Goal: Transaction & Acquisition: Purchase product/service

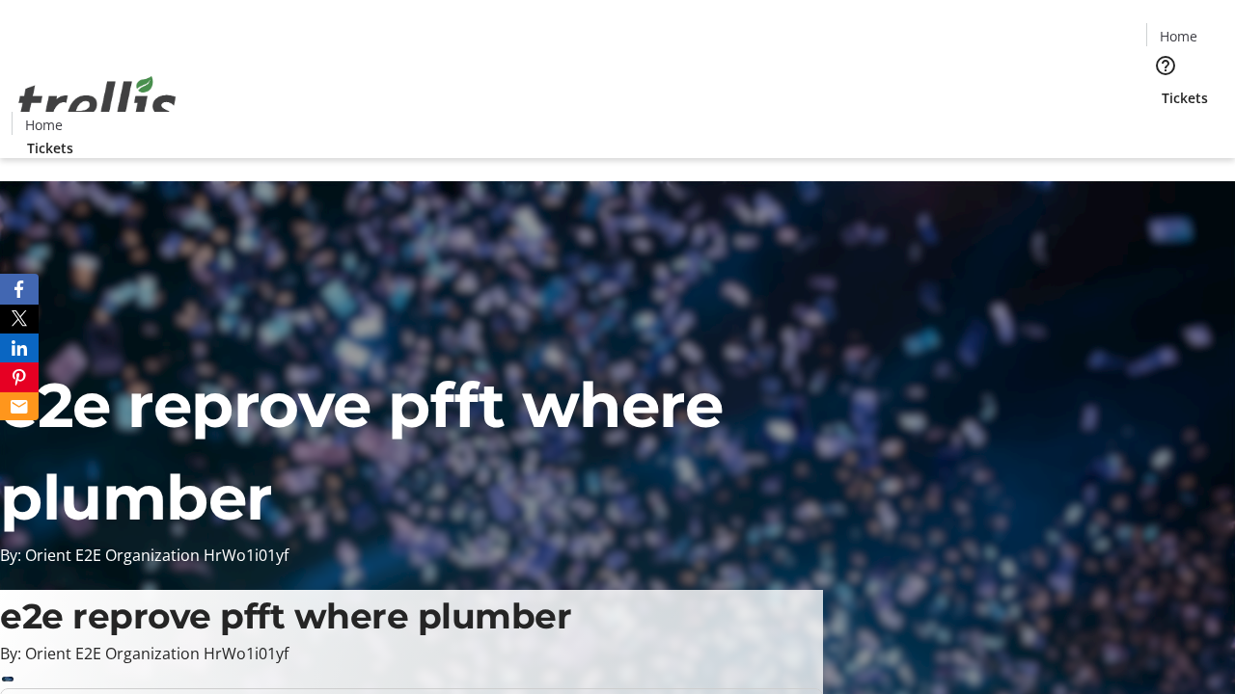
click at [1161, 88] on span "Tickets" at bounding box center [1184, 98] width 46 height 20
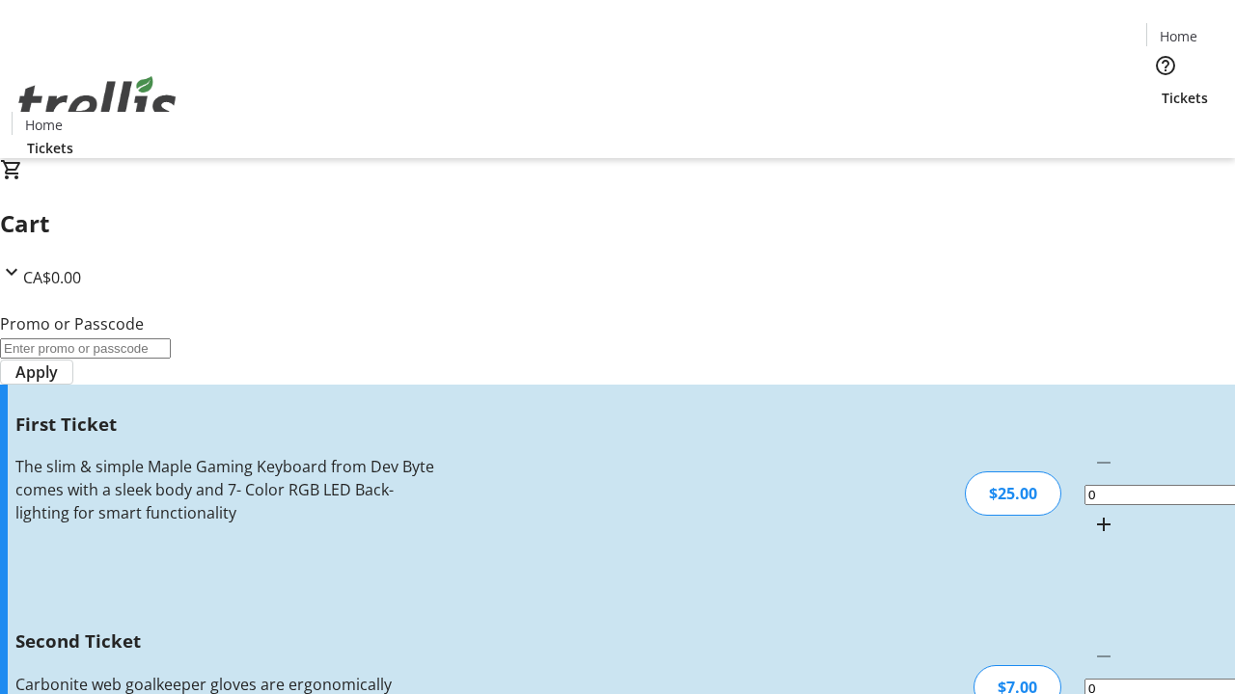
click at [1092, 513] on mat-icon "Increment by one" at bounding box center [1103, 524] width 23 height 23
type input "1"
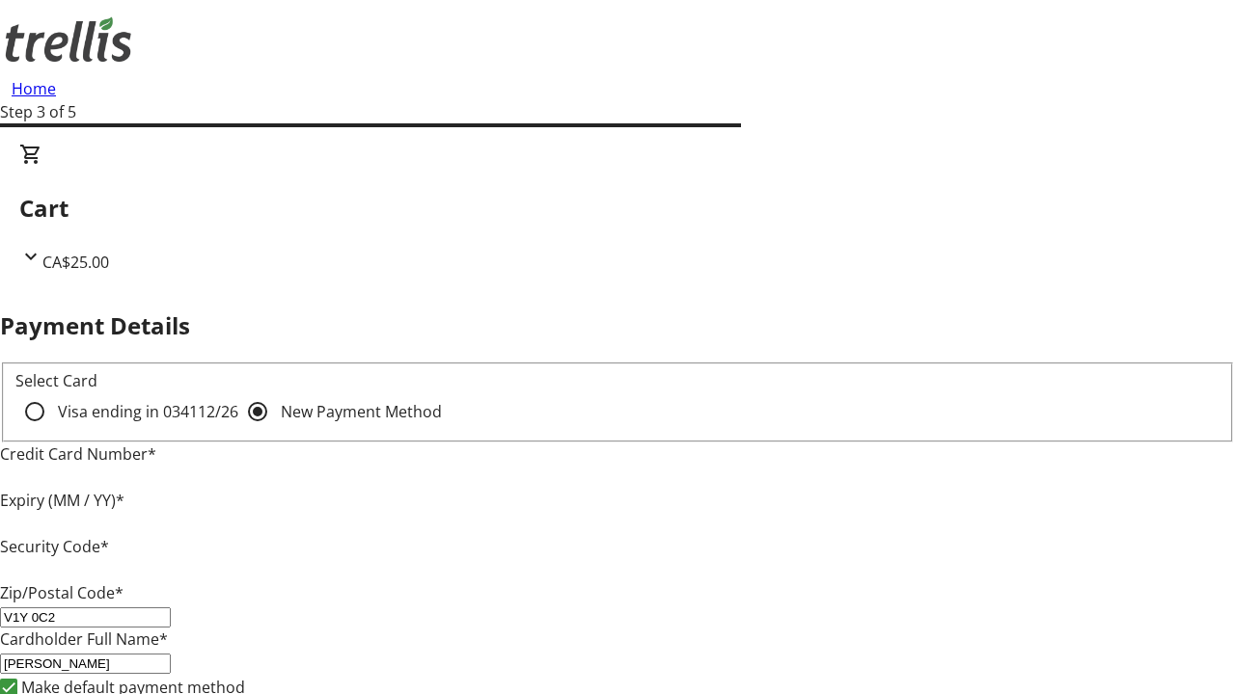
type input "V1Y 0C2"
